Goal: Task Accomplishment & Management: Use online tool/utility

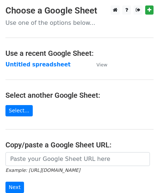
scroll to position [73, 0]
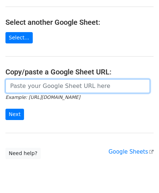
click at [27, 84] on input "url" at bounding box center [77, 86] width 145 height 14
paste input "https://docs.google.com/spreadsheets/d/121NhySRE3oW4RFa1qXzNS0SQpqF4YpEBcBpzuKG…"
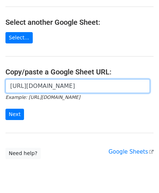
scroll to position [0, 163]
type input "https://docs.google.com/spreadsheets/d/121NhySRE3oW4RFa1qXzNS0SQpqF4YpEBcBpzuKG…"
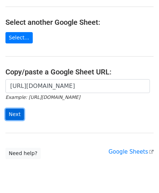
click at [15, 113] on input "Next" at bounding box center [14, 114] width 19 height 11
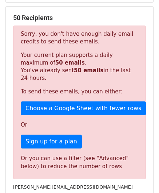
scroll to position [246, 0]
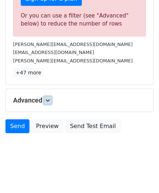
click at [50, 98] on icon at bounding box center [48, 100] width 4 height 4
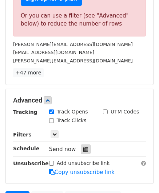
click at [84, 148] on icon at bounding box center [85, 148] width 5 height 5
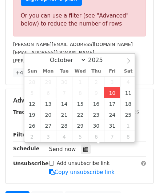
type input "[DATE] 12:00"
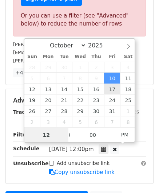
paste input "0"
type input "10"
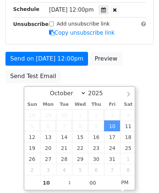
type input "[DATE] 22:00"
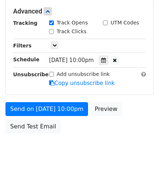
scroll to position [334, 0]
